Goal: Transaction & Acquisition: Book appointment/travel/reservation

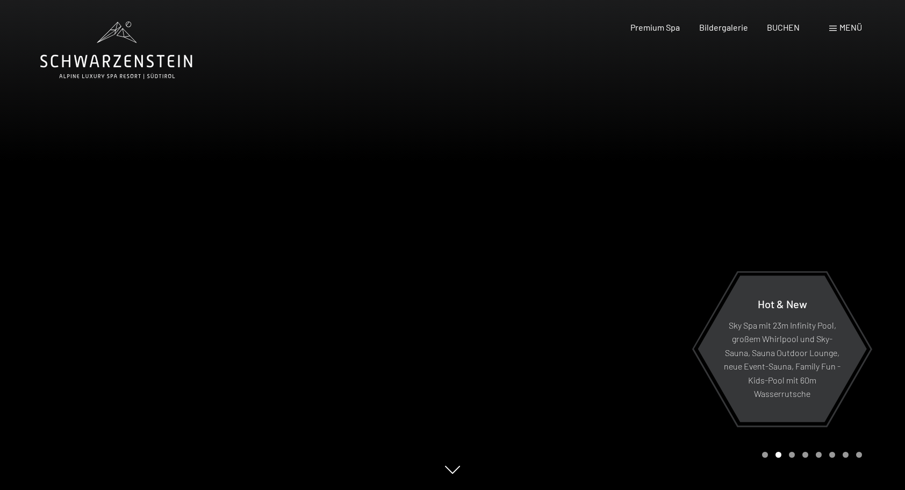
click at [835, 32] on div "Menü" at bounding box center [845, 27] width 33 height 12
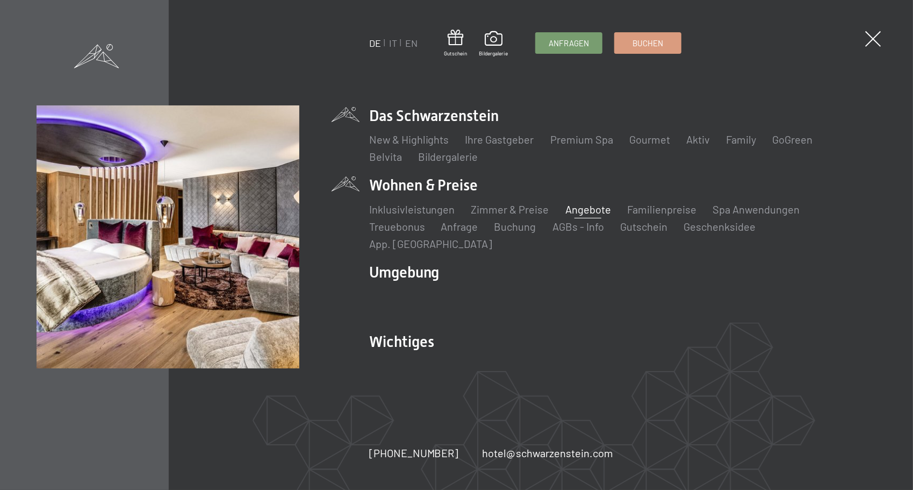
click at [576, 215] on link "Angebote" at bounding box center [588, 209] width 46 height 13
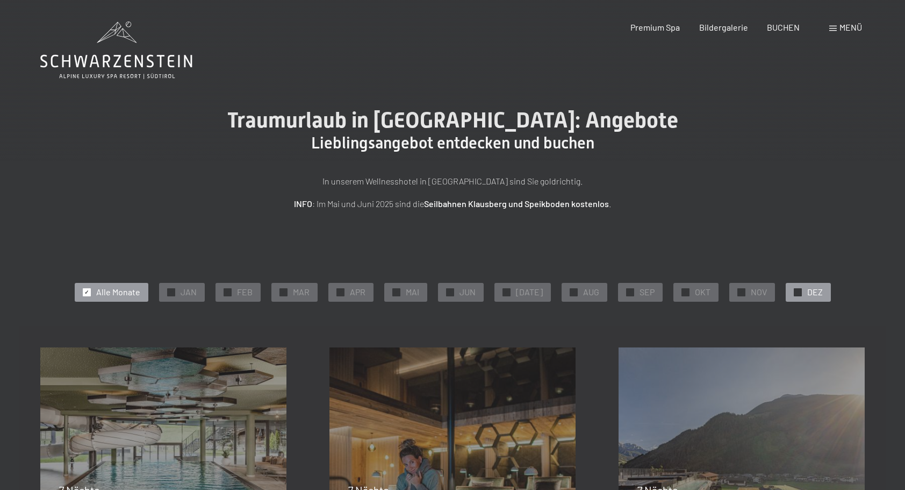
click at [799, 297] on div "✓ DEZ" at bounding box center [808, 292] width 45 height 18
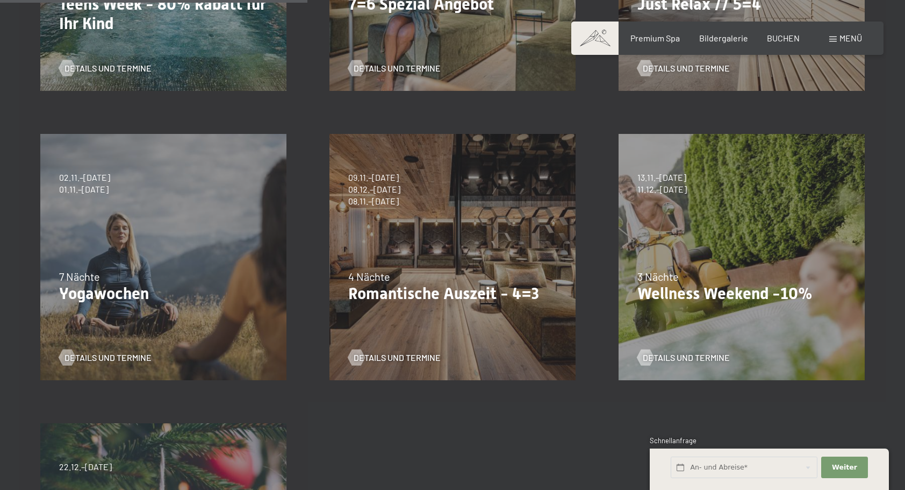
scroll to position [502, 0]
click at [445, 293] on p "Romantische Auszeit - 4=3" at bounding box center [452, 293] width 209 height 19
drag, startPoint x: 445, startPoint y: 293, endPoint x: 397, endPoint y: 358, distance: 80.6
click at [397, 358] on span "Details und Termine" at bounding box center [407, 358] width 87 height 12
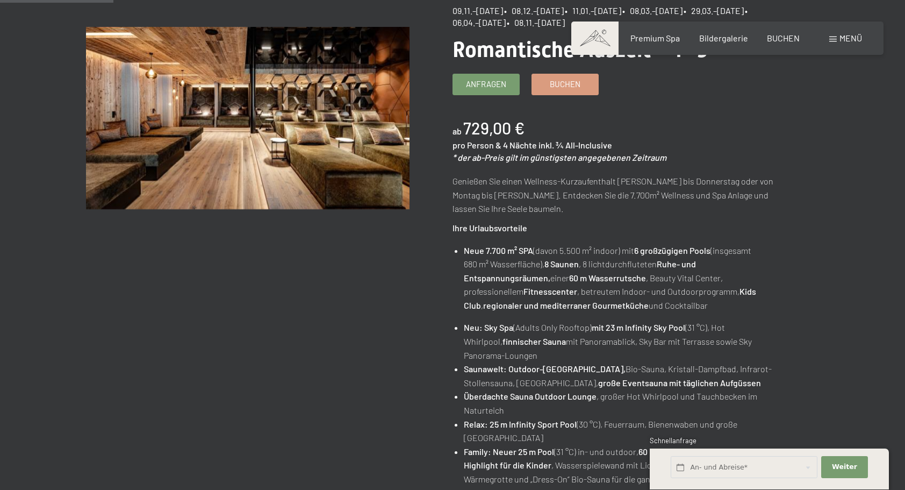
scroll to position [167, 0]
